Goal: Information Seeking & Learning: Learn about a topic

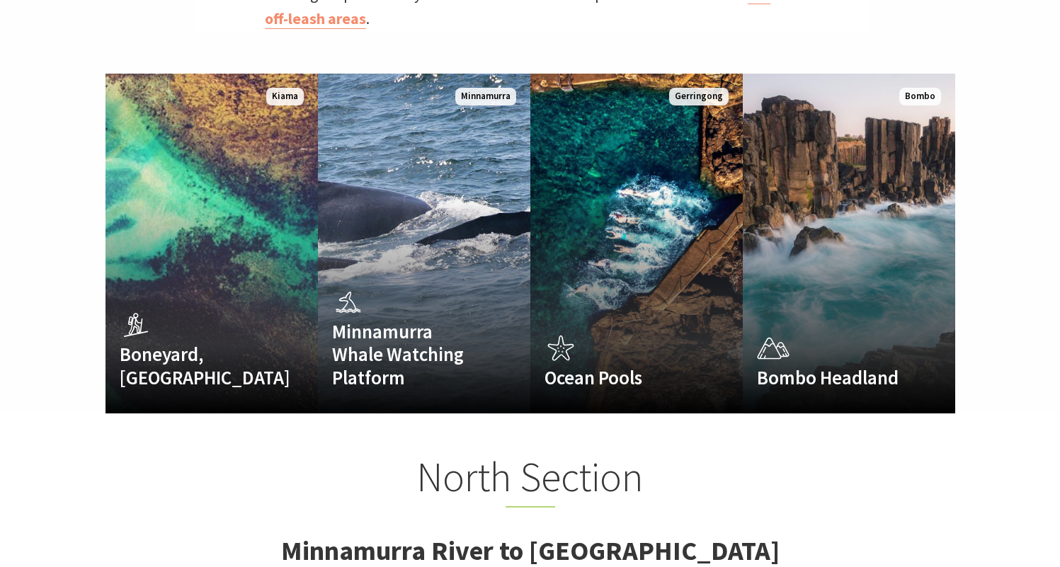
scroll to position [901, 0]
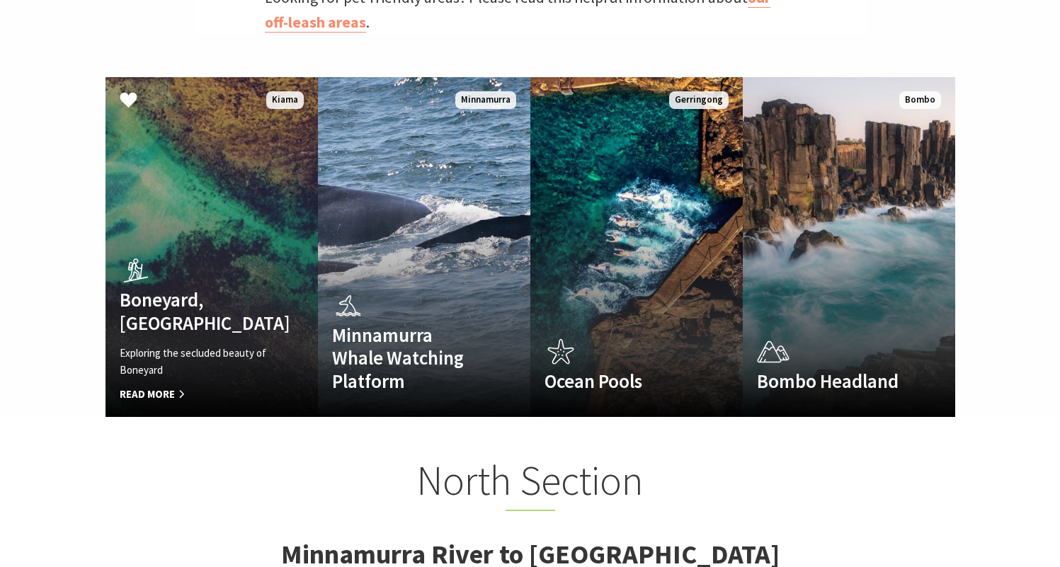
click at [188, 307] on h4 "Boneyard, [GEOGRAPHIC_DATA]" at bounding box center [196, 311] width 152 height 46
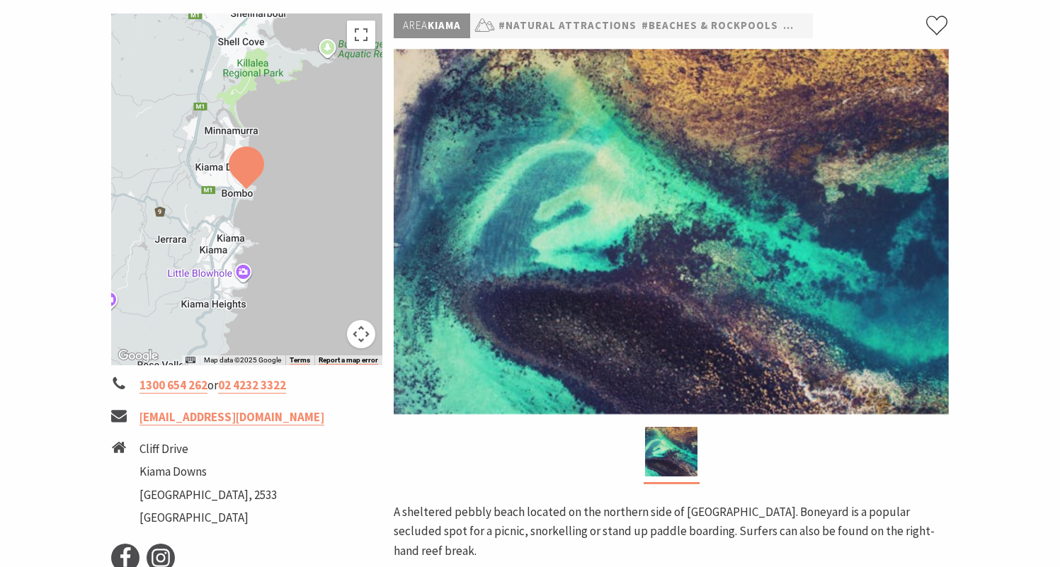
scroll to position [210, 0]
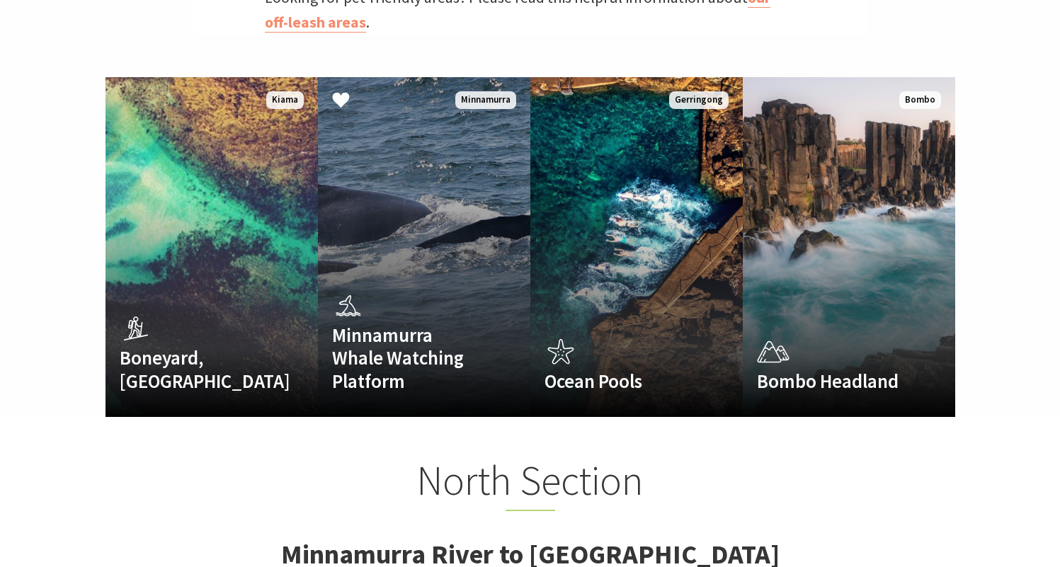
scroll to position [471, 1078]
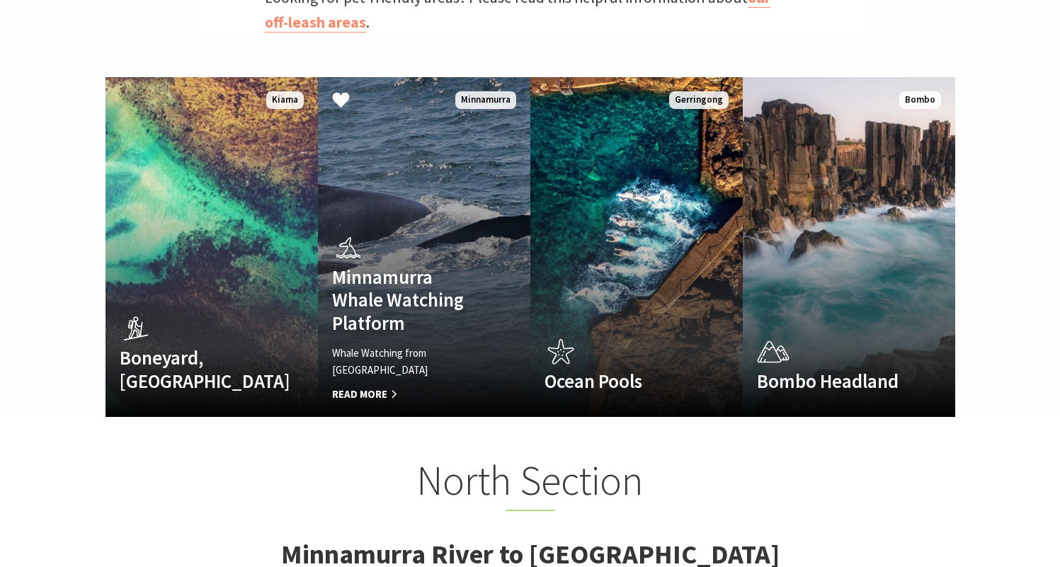
click at [392, 281] on h4 "Minnamurra Whale Watching Platform" at bounding box center [408, 299] width 152 height 69
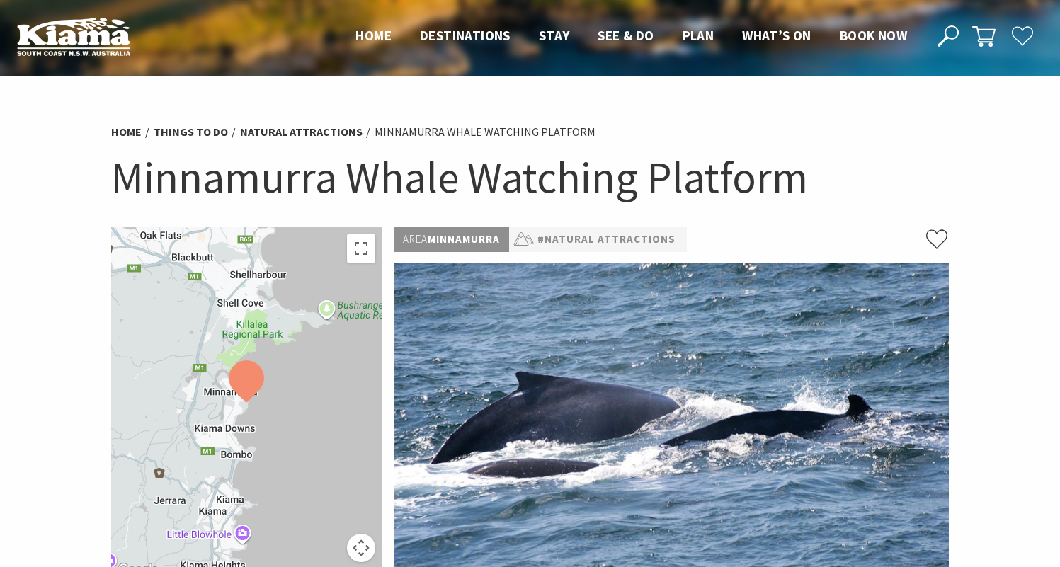
click at [229, 409] on div at bounding box center [247, 403] width 272 height 352
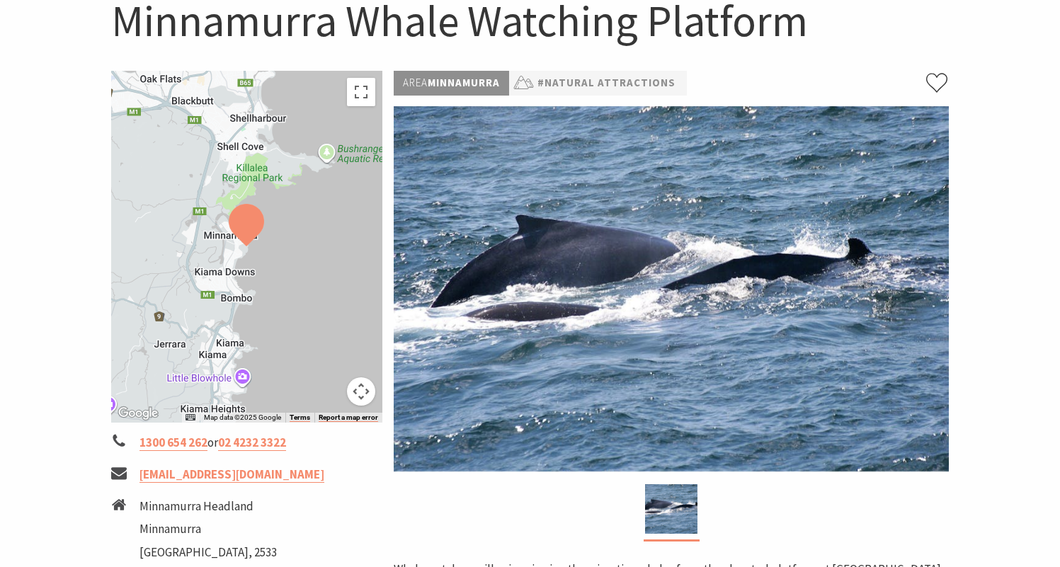
scroll to position [137, 0]
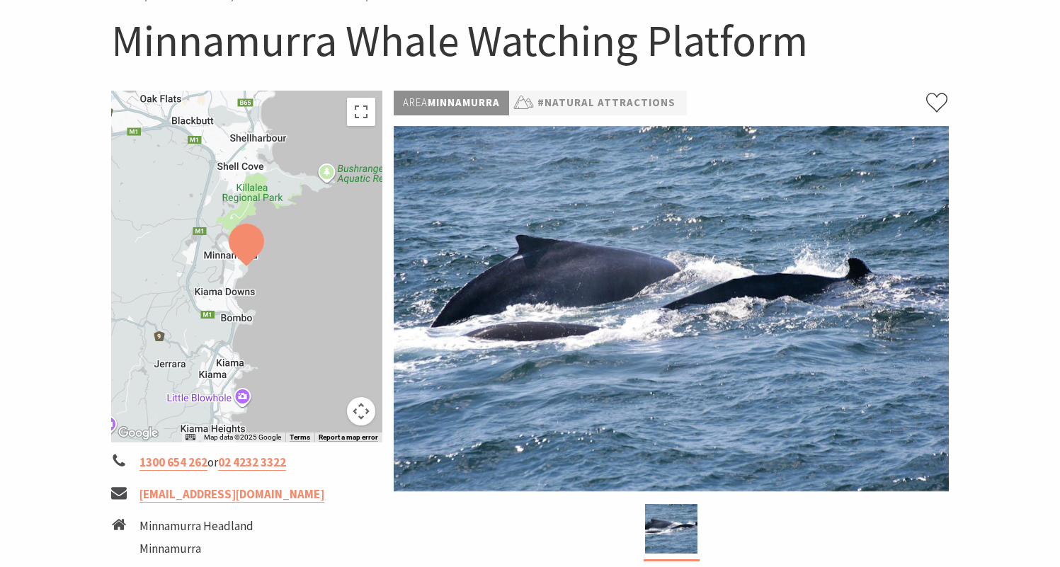
click at [296, 384] on div at bounding box center [247, 267] width 272 height 352
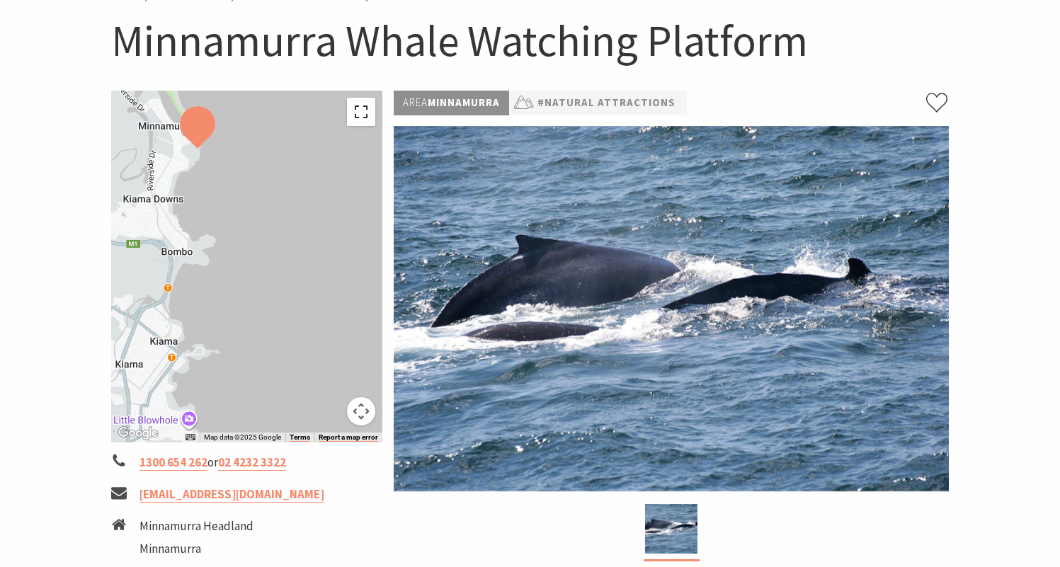
click at [360, 122] on button "Toggle fullscreen view" at bounding box center [361, 112] width 28 height 28
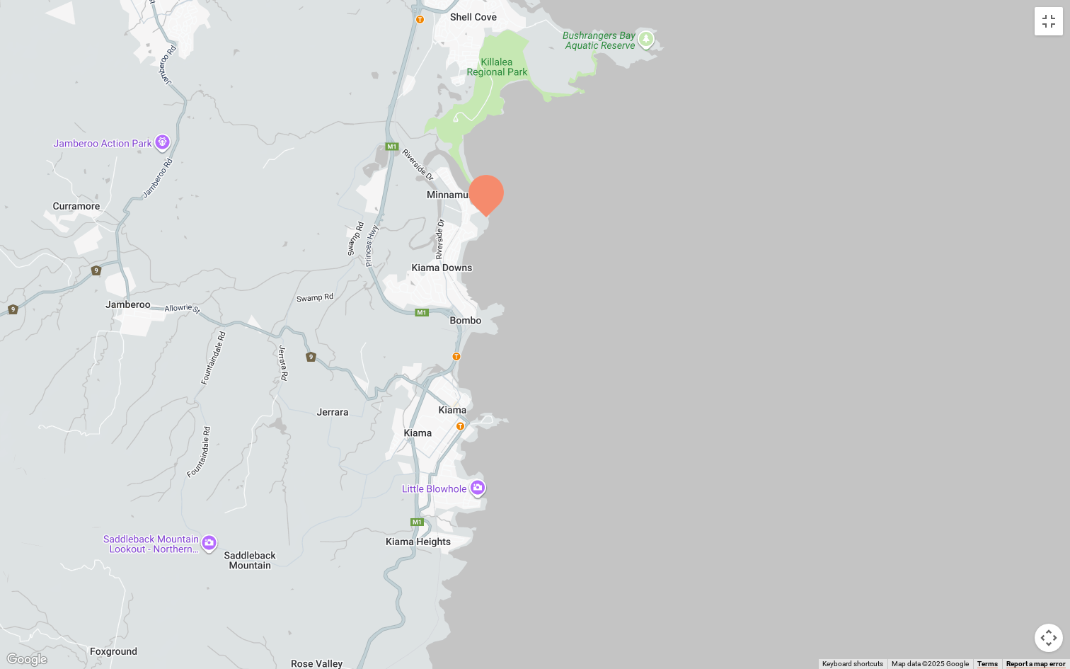
click at [1051, 566] on button "Map camera controls" at bounding box center [1049, 638] width 28 height 28
click at [1051, 27] on button "Toggle fullscreen view" at bounding box center [1049, 21] width 28 height 28
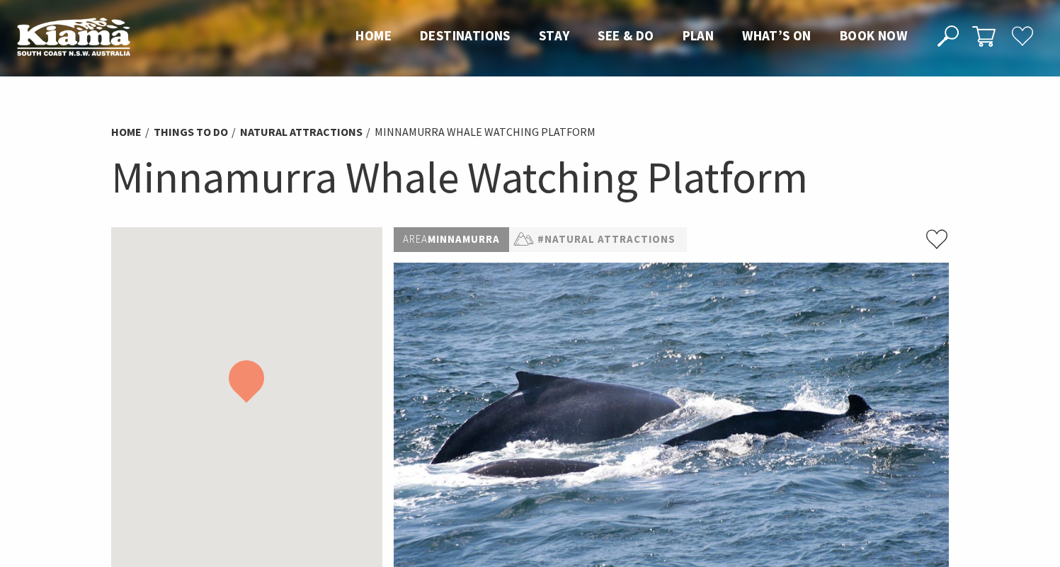
scroll to position [137, 0]
